Goal: Task Accomplishment & Management: Use online tool/utility

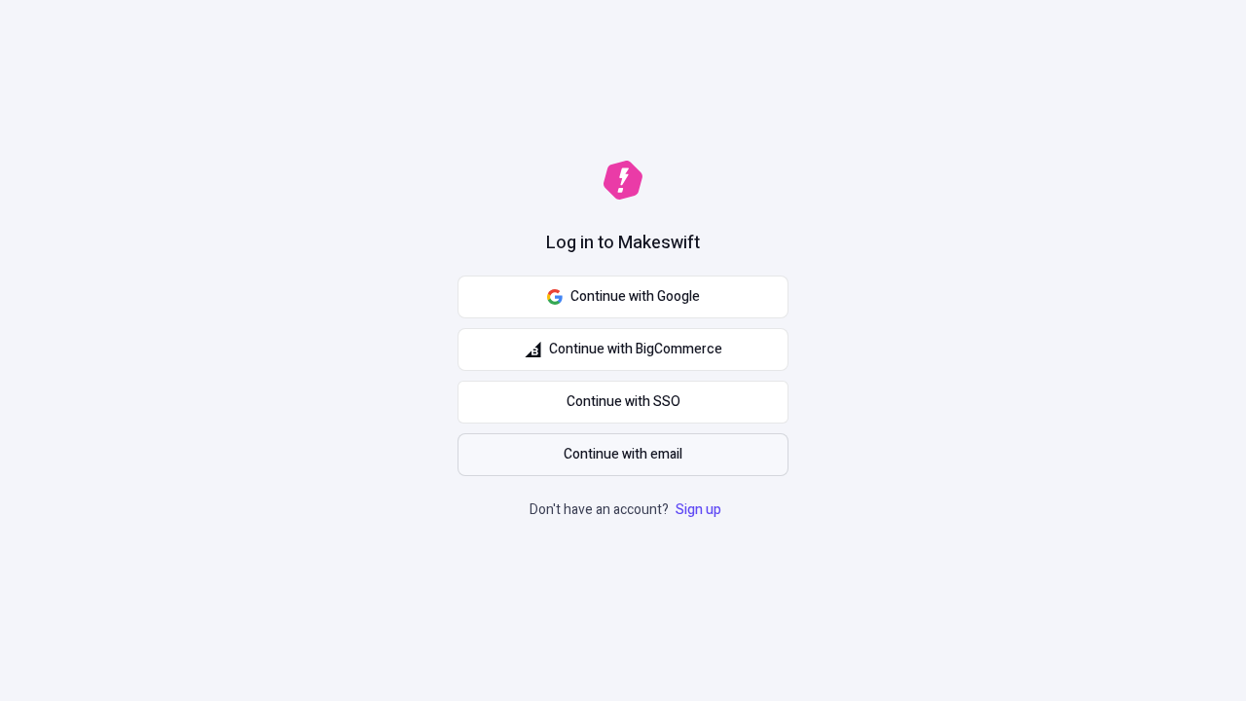
click at [623, 455] on span "Continue with email" at bounding box center [623, 454] width 119 height 21
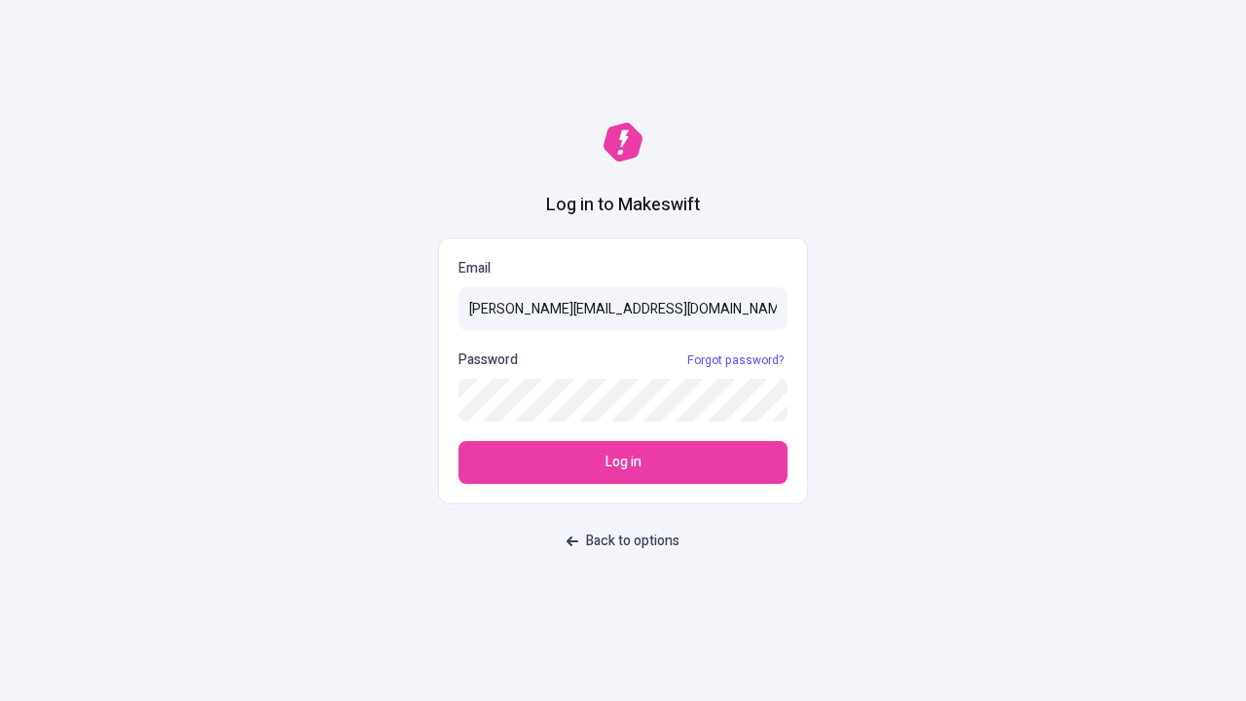
type input "[PERSON_NAME][EMAIL_ADDRESS][DOMAIN_NAME]"
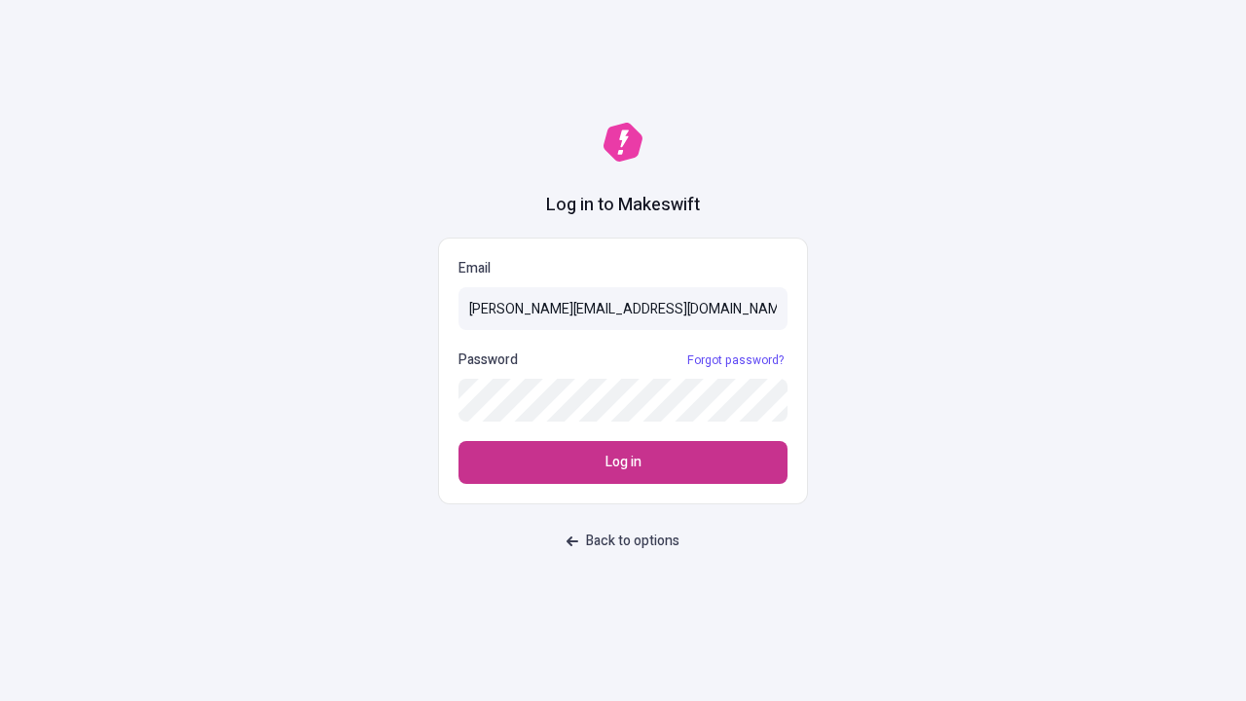
click at [623, 462] on span "Log in" at bounding box center [624, 462] width 36 height 21
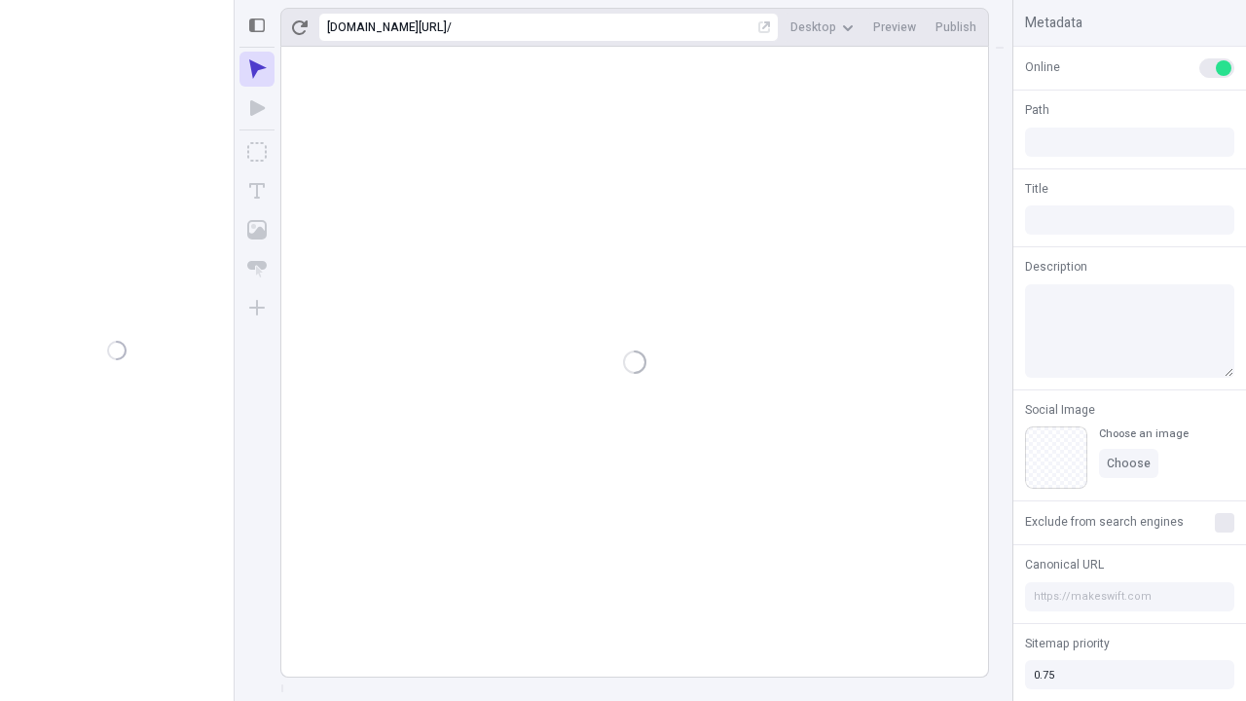
type input "/deep-link-tenuis"
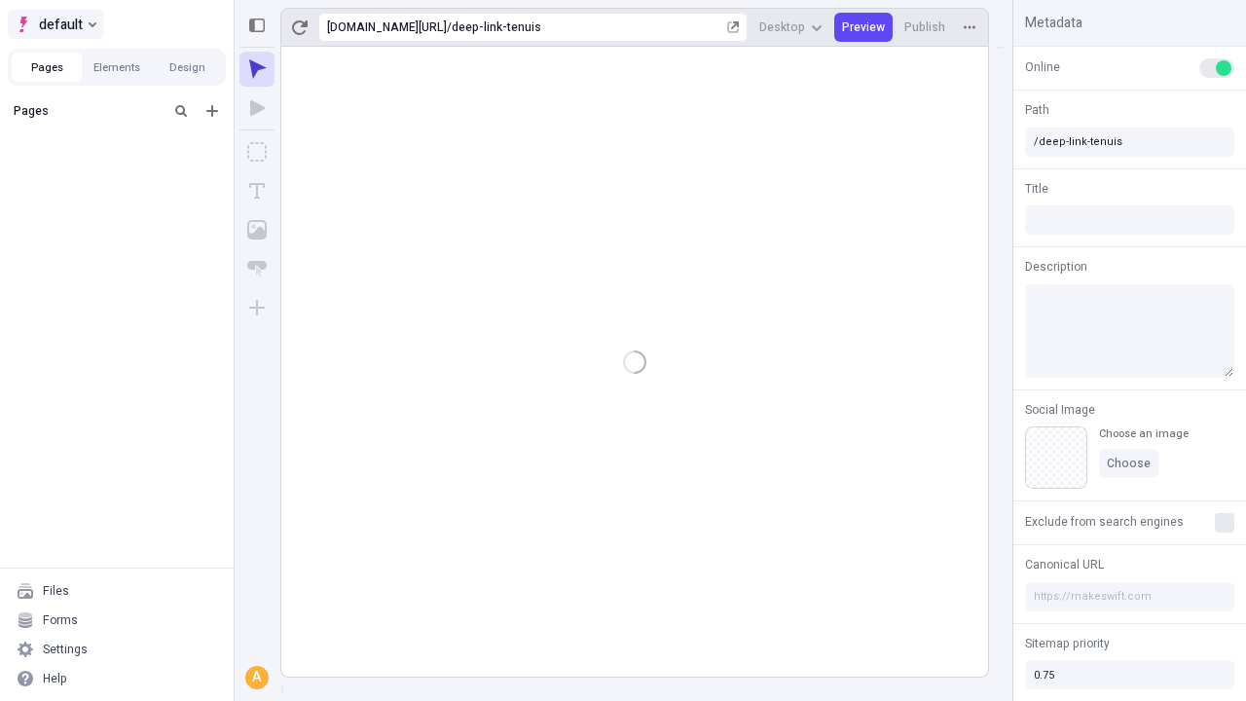
click at [55, 24] on span "default" at bounding box center [61, 24] width 44 height 23
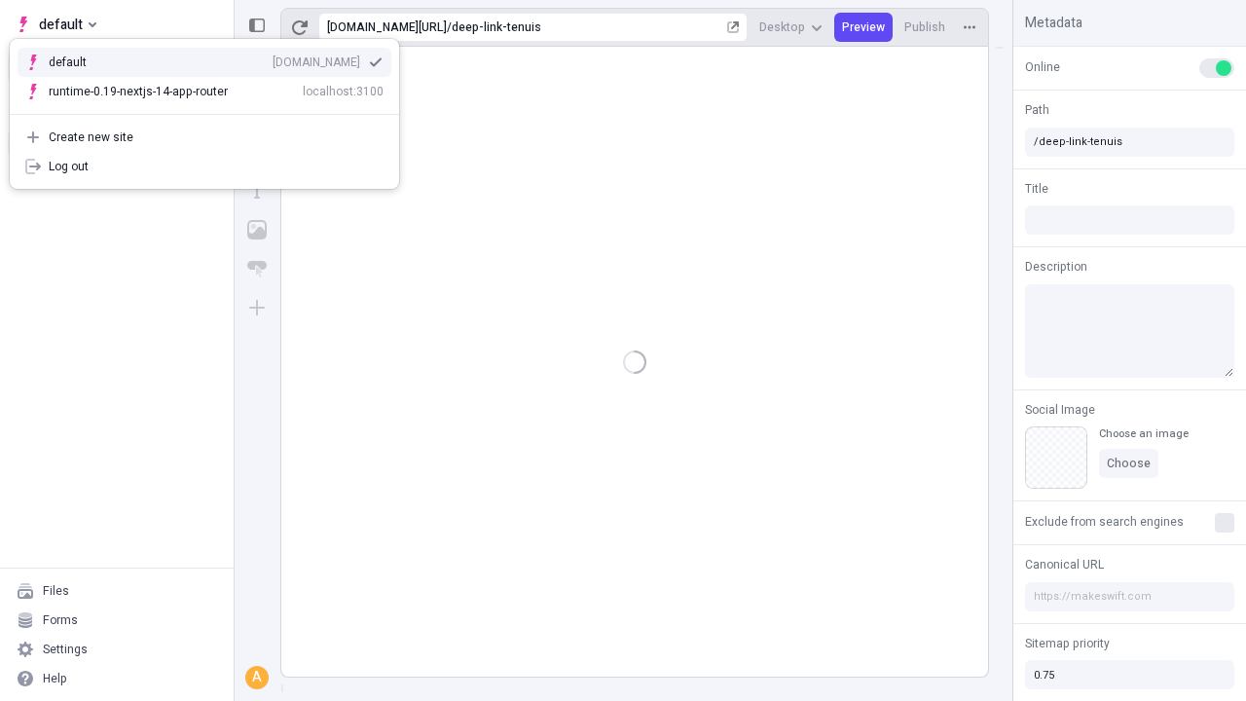
click at [273, 58] on div "[DOMAIN_NAME]" at bounding box center [317, 63] width 88 height 16
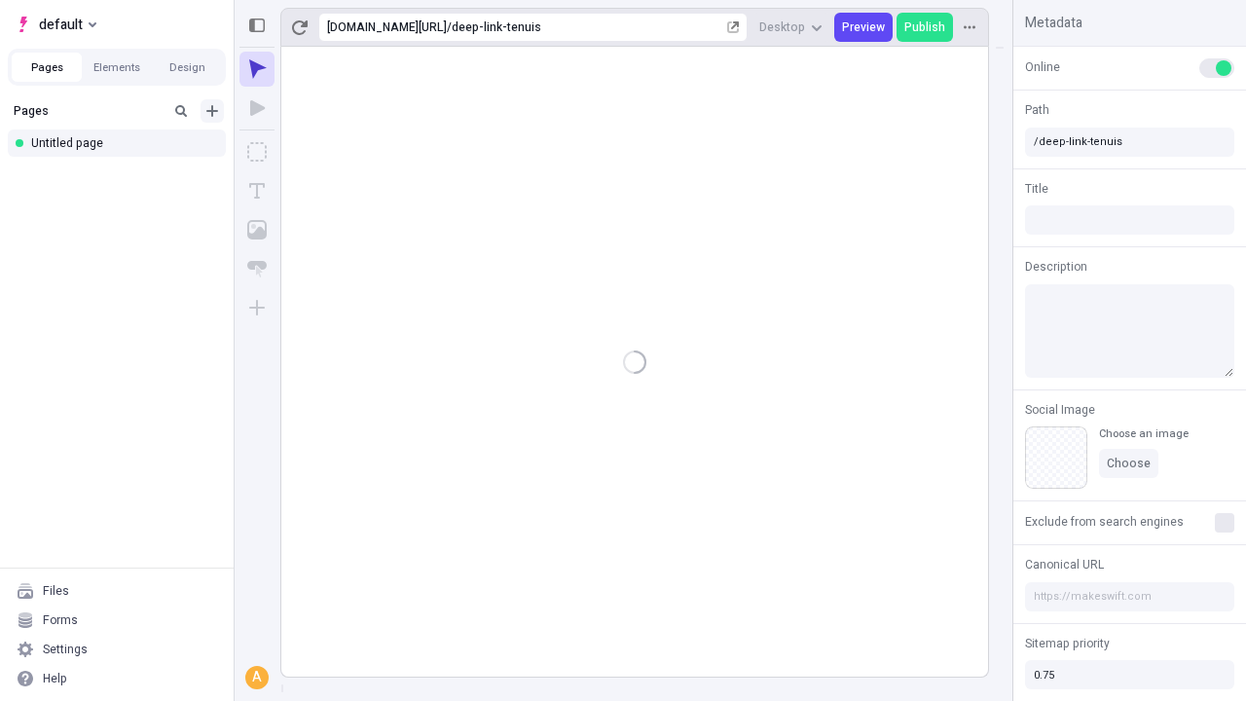
click at [212, 111] on icon "Add new" at bounding box center [212, 111] width 12 height 12
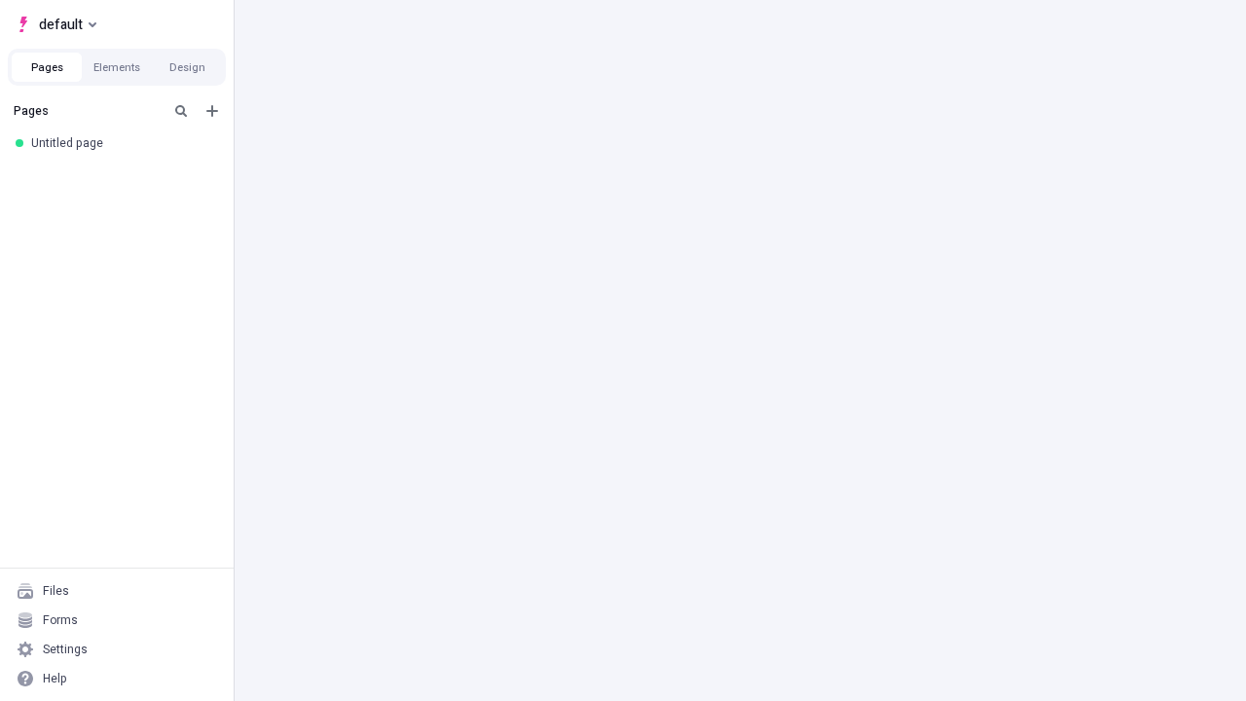
click at [123, 174] on div "Blank page" at bounding box center [122, 174] width 187 height 29
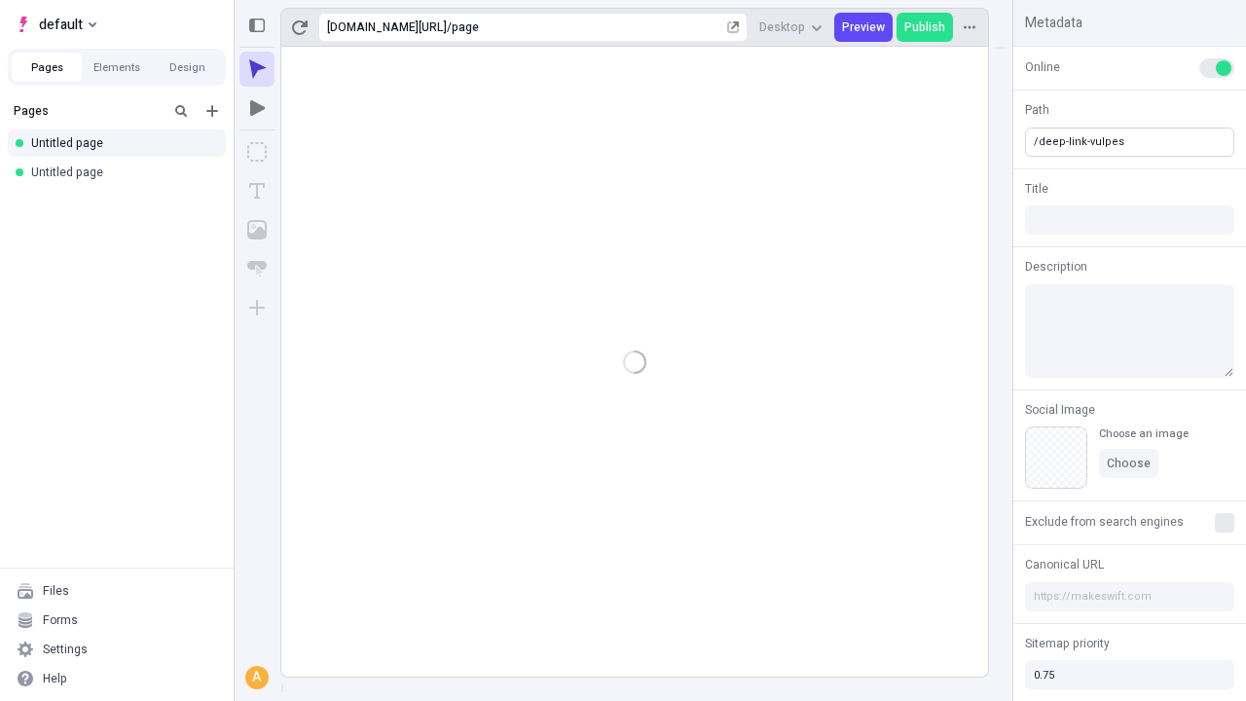
type input "/deep-link-vulpes"
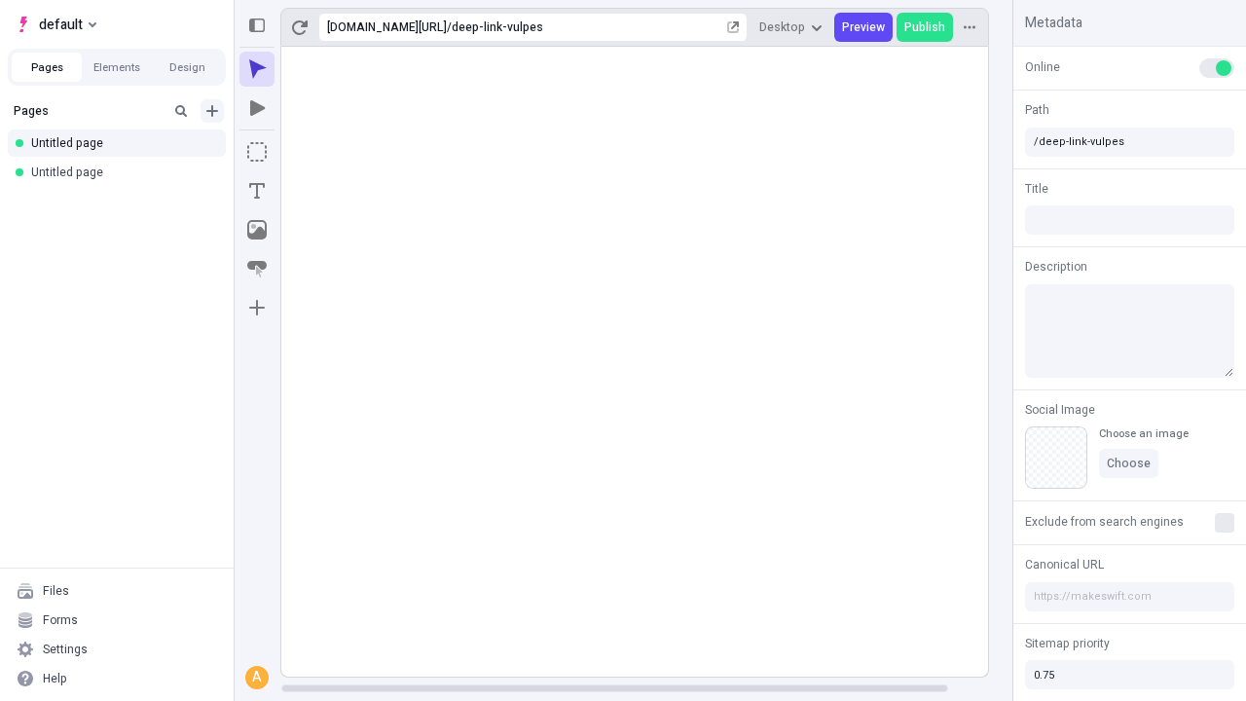
click at [212, 111] on icon "Add new" at bounding box center [212, 111] width 12 height 12
click at [123, 174] on div "Blank page" at bounding box center [122, 174] width 187 height 29
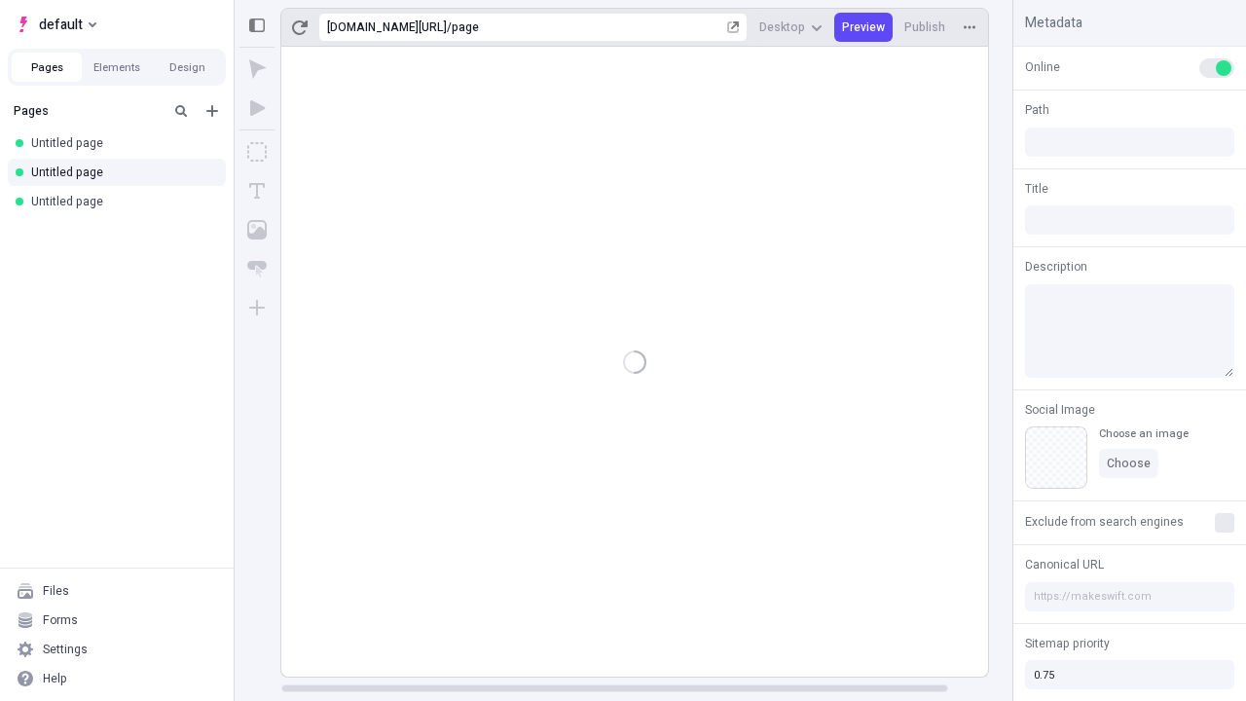
type input "/page"
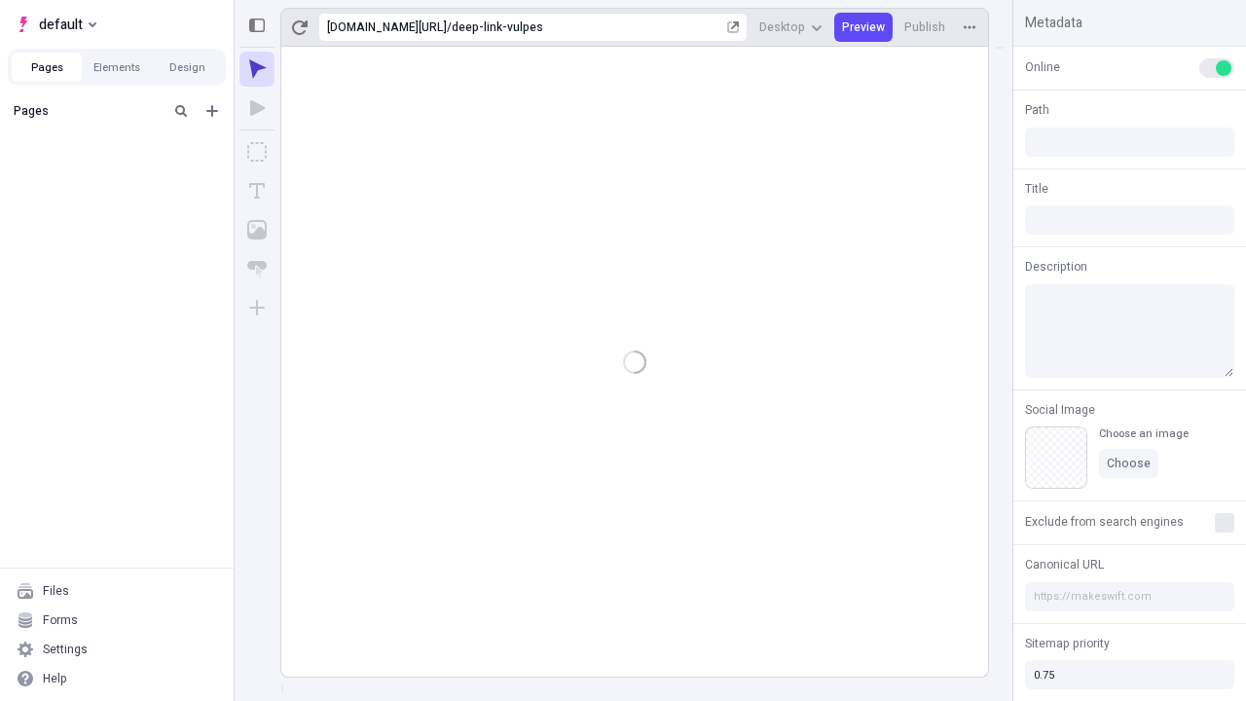
type input "/deep-link-vulpes"
